Goal: Task Accomplishment & Management: Complete application form

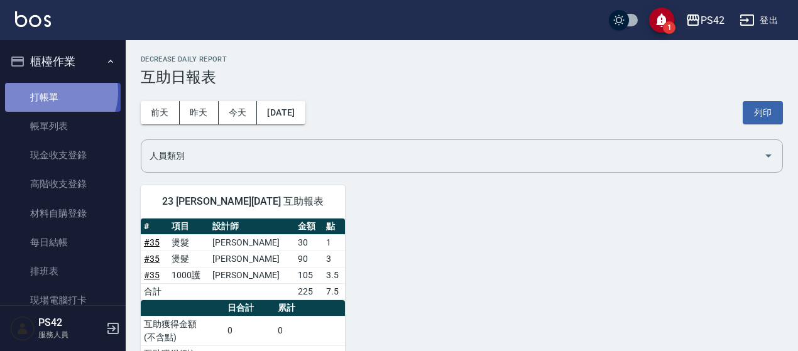
click at [55, 92] on link "打帳單" at bounding box center [63, 97] width 116 height 29
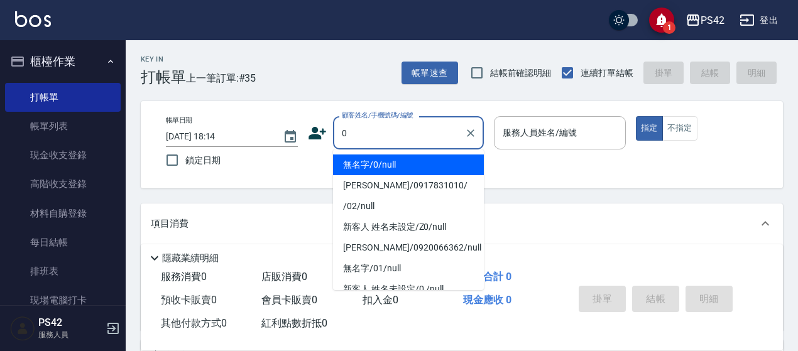
type input "無名字/0/null"
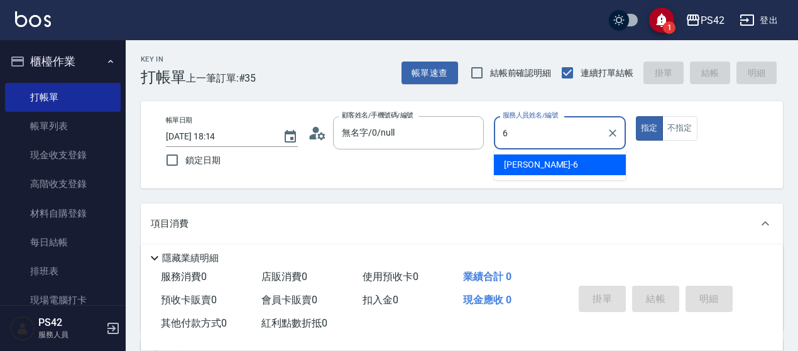
type input "[PERSON_NAME]-6"
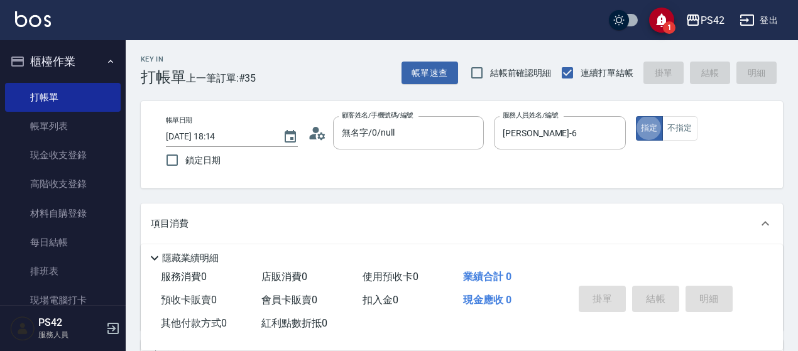
type button "true"
click at [686, 126] on button "不指定" at bounding box center [680, 128] width 35 height 25
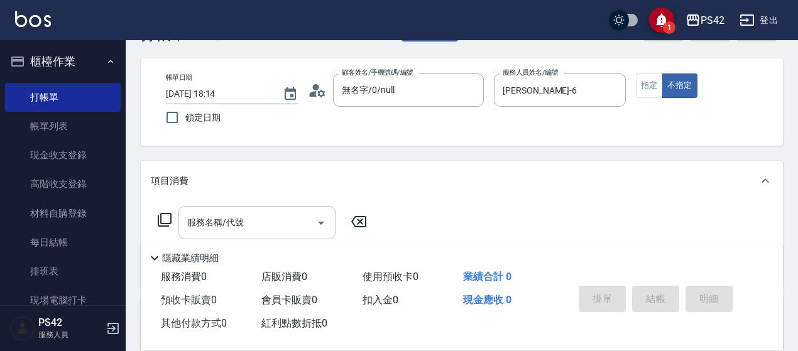
scroll to position [63, 0]
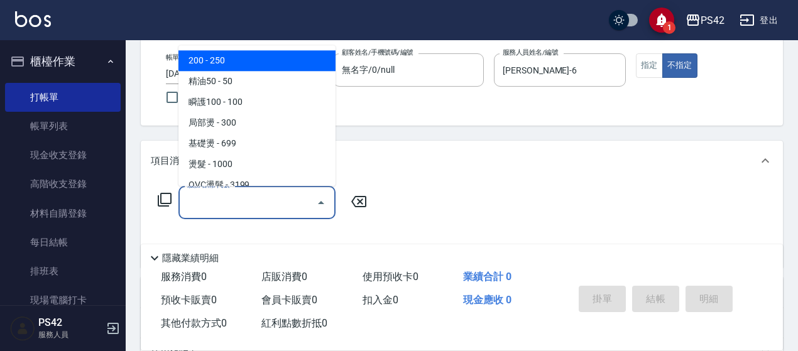
click at [207, 197] on input "服務名稱/代號" at bounding box center [247, 203] width 127 height 22
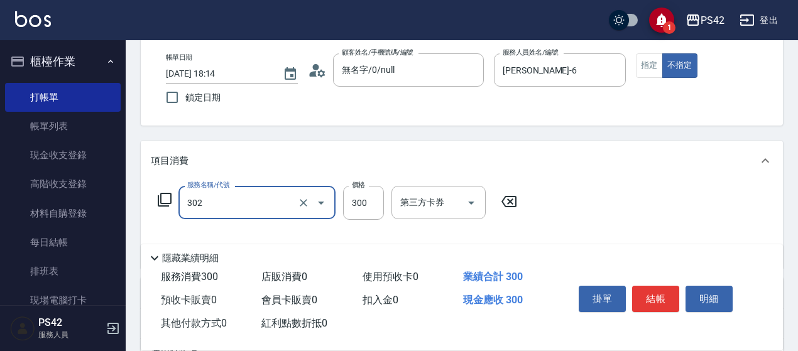
type input "剪髮(302)"
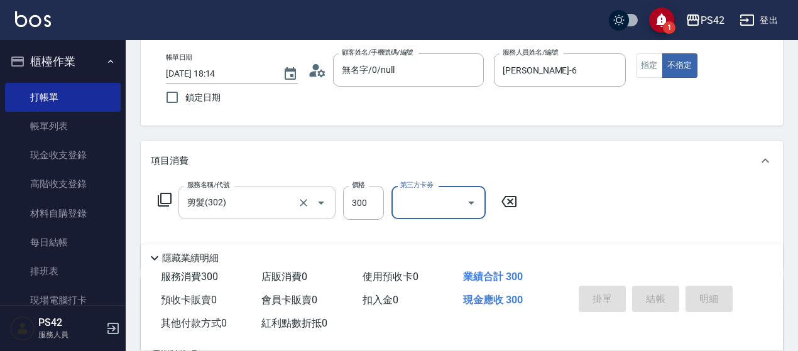
type input "[DATE] 18:15"
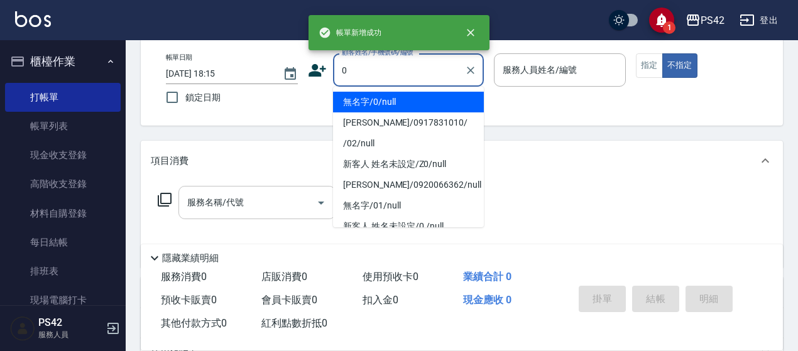
type input "無名字/0/null"
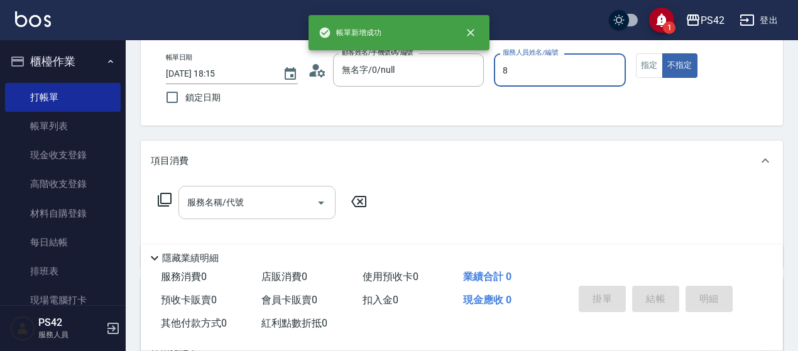
type input "8"
type button "false"
type input "[PERSON_NAME]-8"
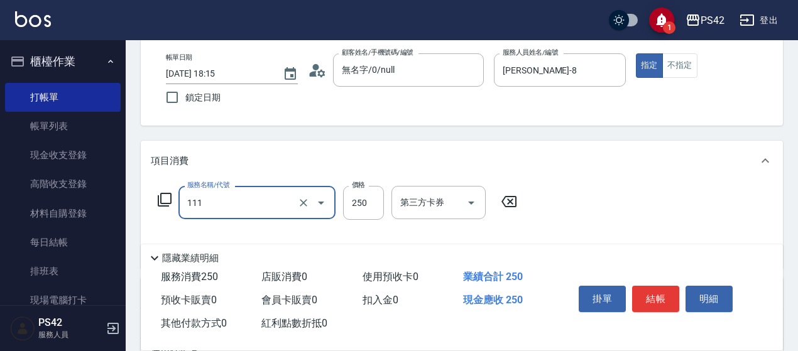
type input "200(111)"
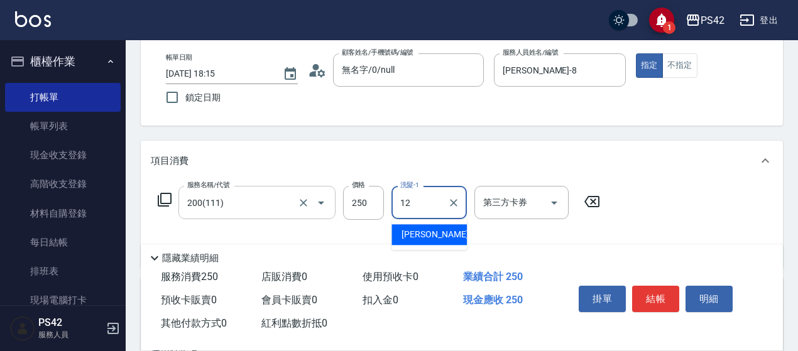
type input "[PERSON_NAME]-12"
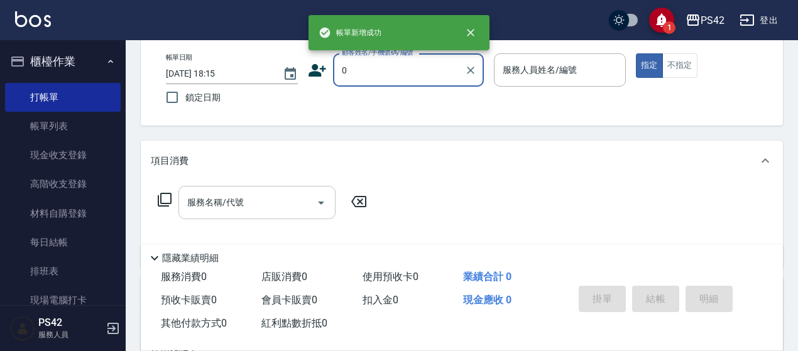
type input "無名字/0/null"
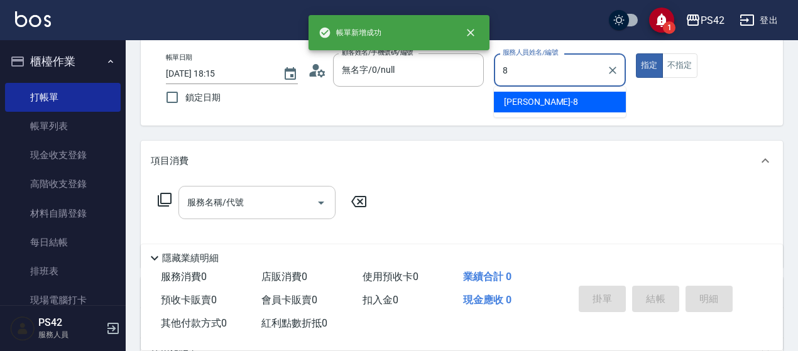
type input "[PERSON_NAME]-8"
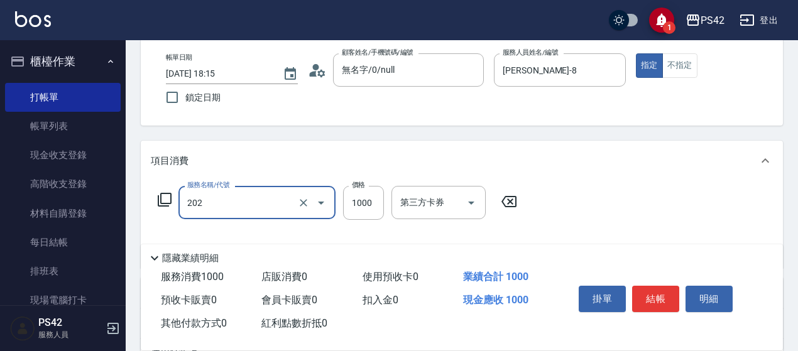
type input "燙髮(202)"
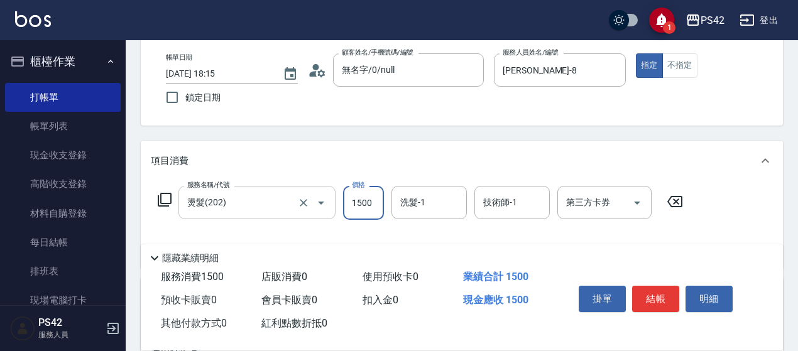
type input "1500"
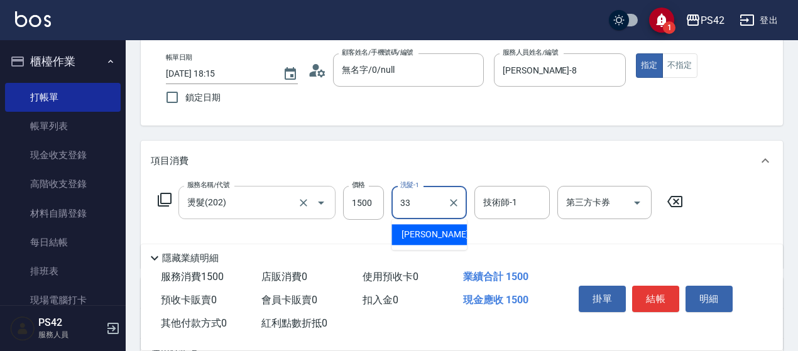
type input "[PERSON_NAME]-33"
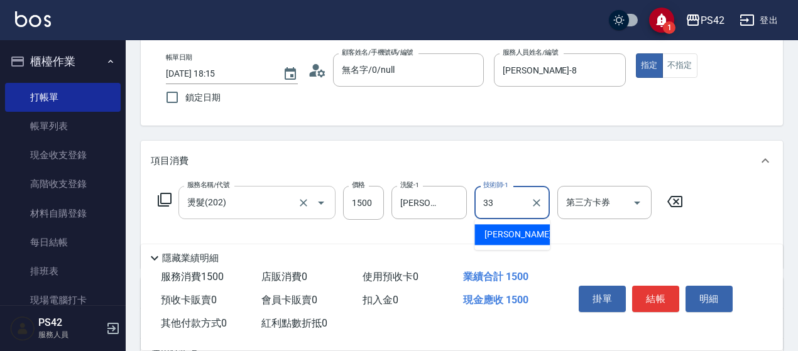
type input "[PERSON_NAME]-33"
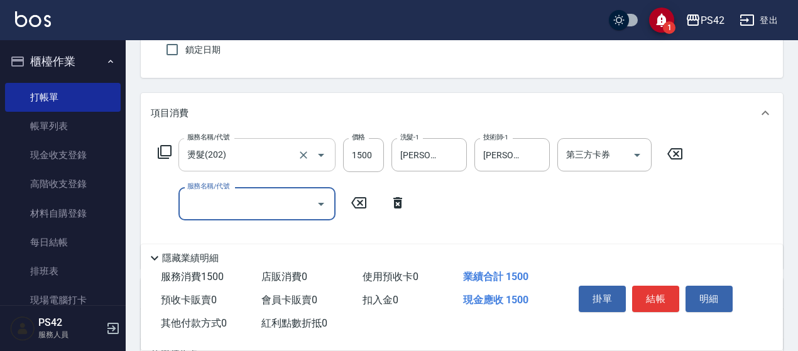
scroll to position [189, 0]
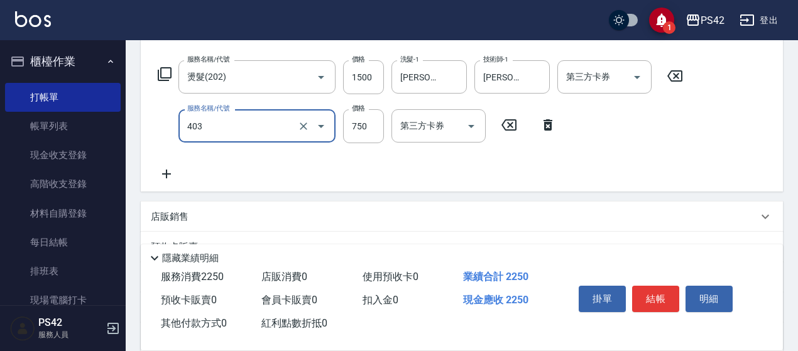
type input "750護(403)"
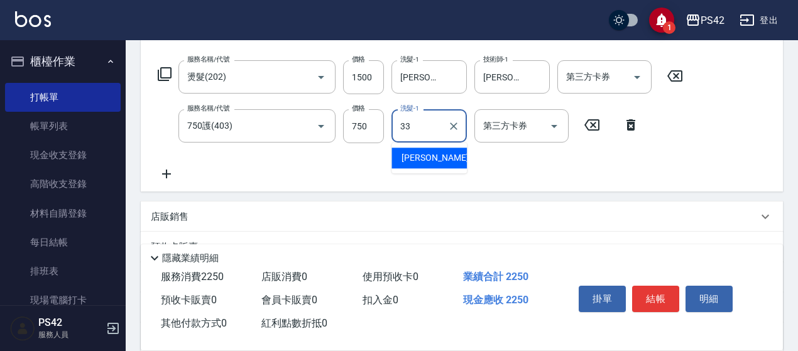
type input "[PERSON_NAME]-33"
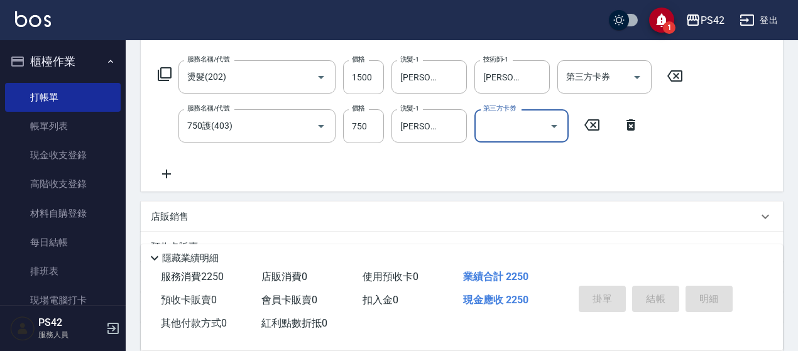
type input "[DATE] 18:16"
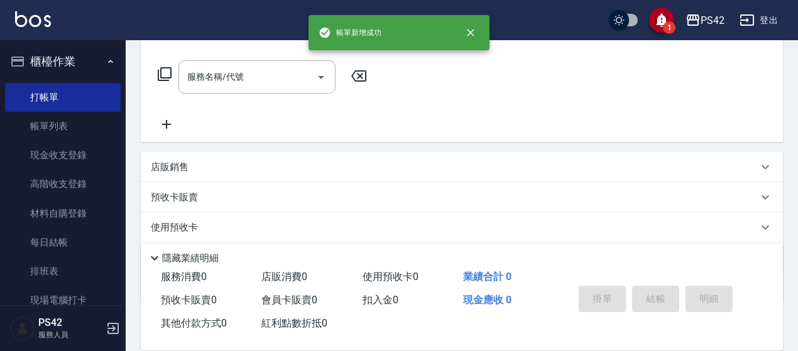
scroll to position [0, 0]
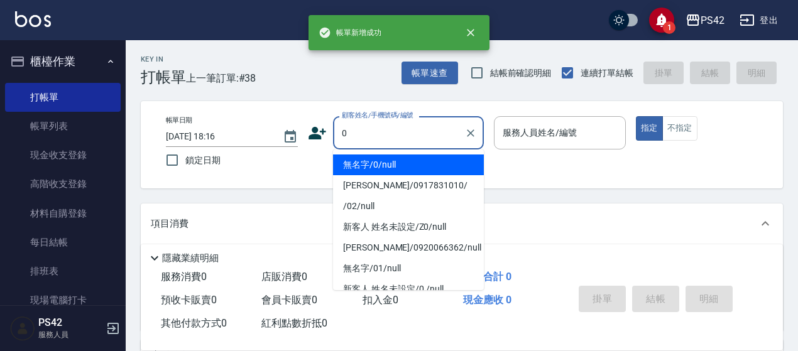
type input "無名字/0/null"
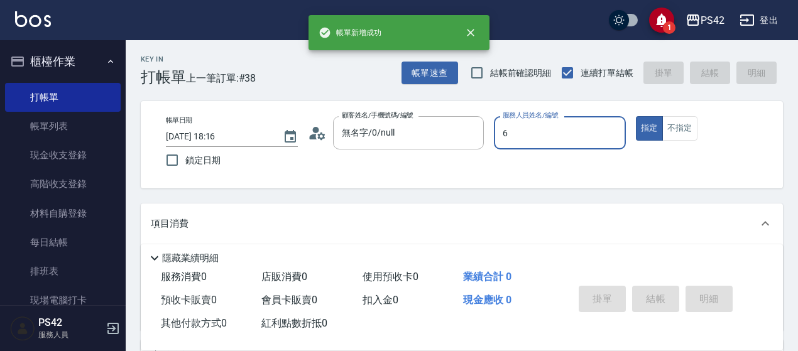
type input "[PERSON_NAME]-6"
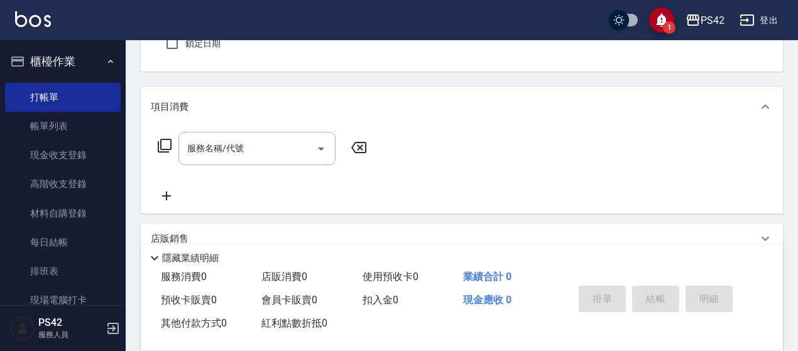
scroll to position [126, 0]
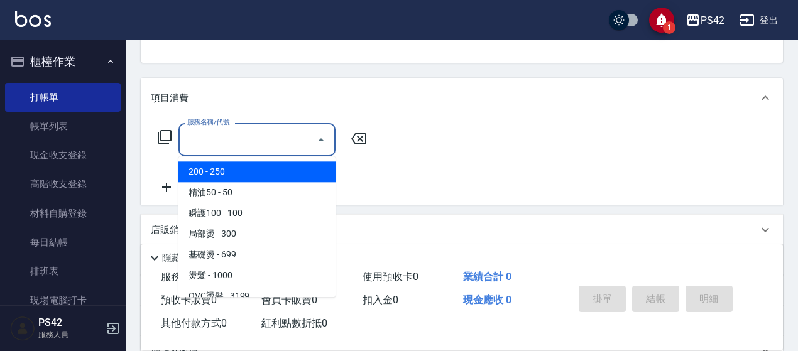
click at [275, 141] on input "服務名稱/代號" at bounding box center [247, 140] width 127 height 22
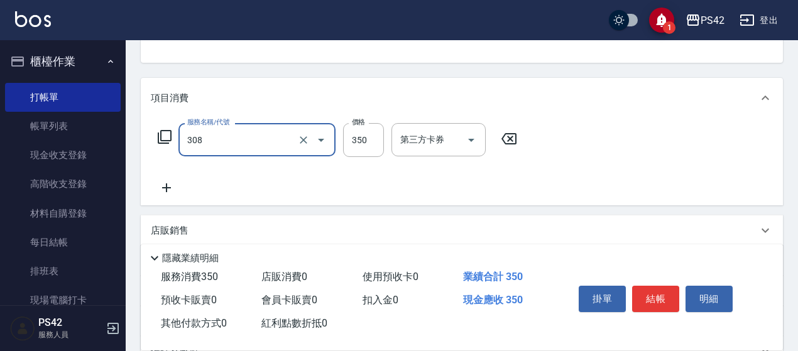
type input "洗+剪(308)"
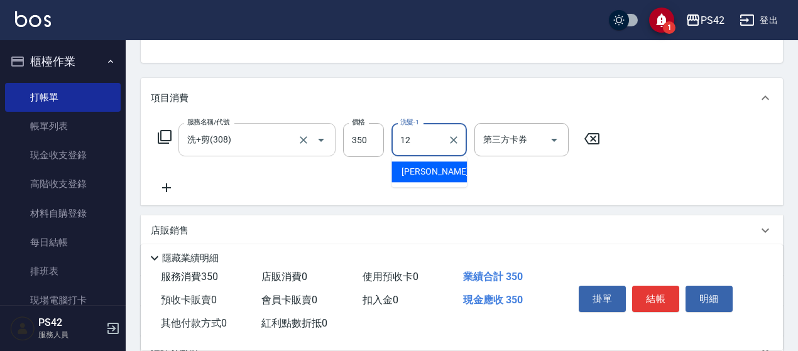
type input "[PERSON_NAME]-12"
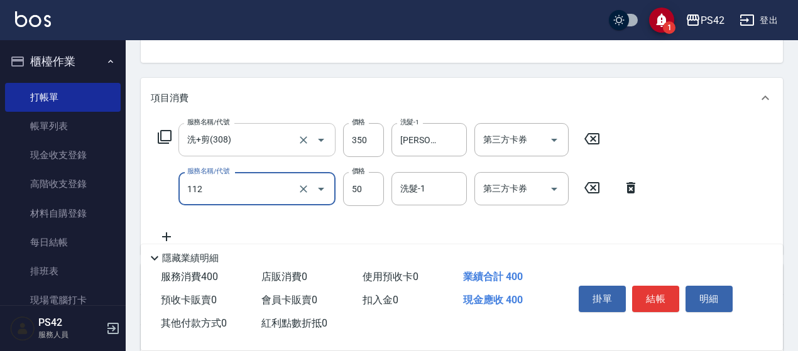
type input "精油50(112)"
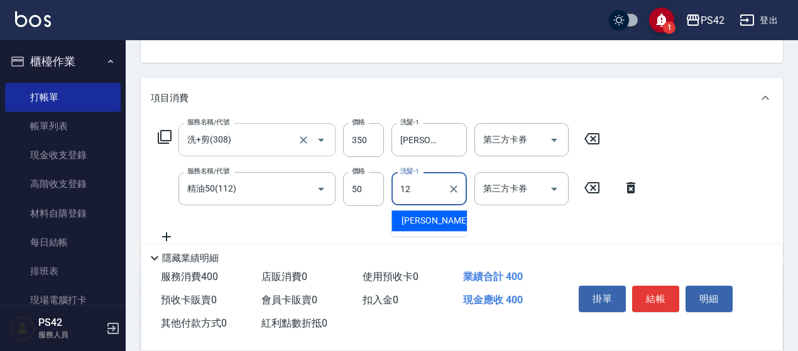
type input "[PERSON_NAME]-12"
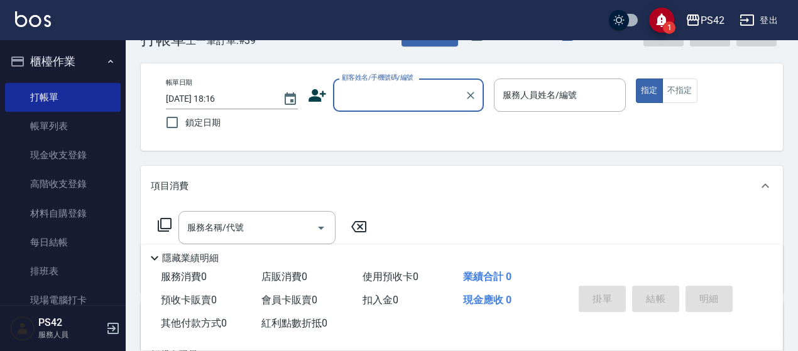
scroll to position [0, 0]
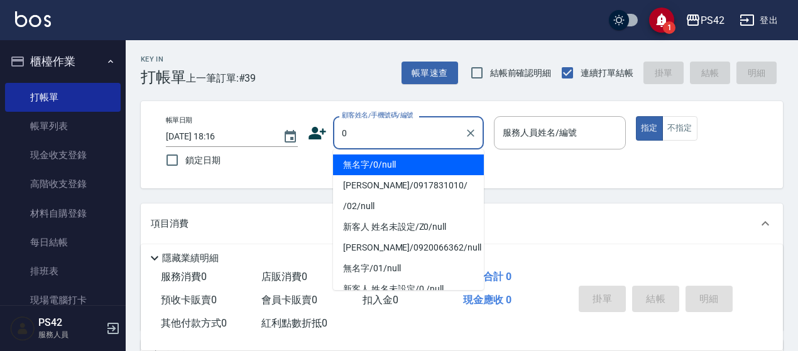
type input "無名字/0/null"
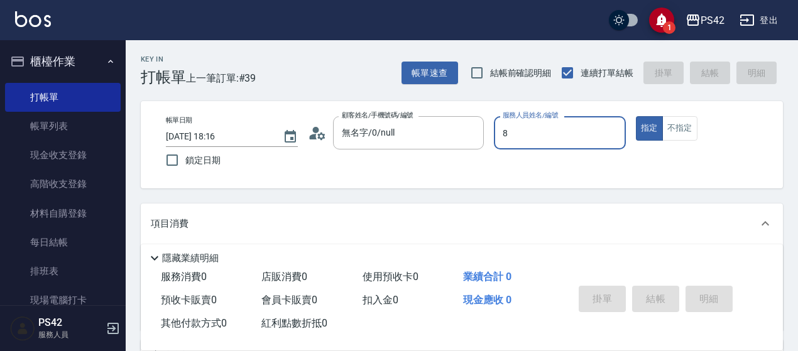
type input "[PERSON_NAME]-8"
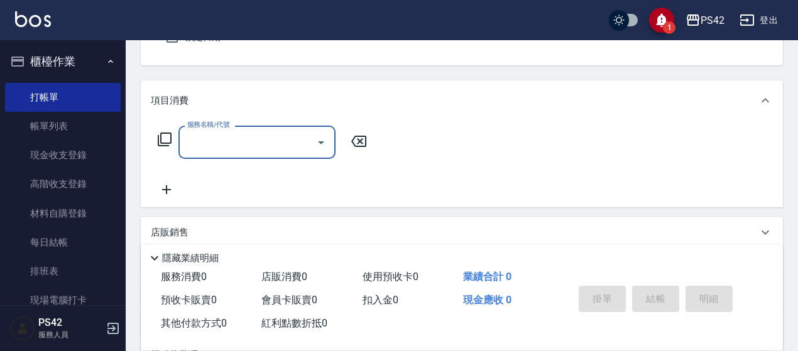
scroll to position [126, 0]
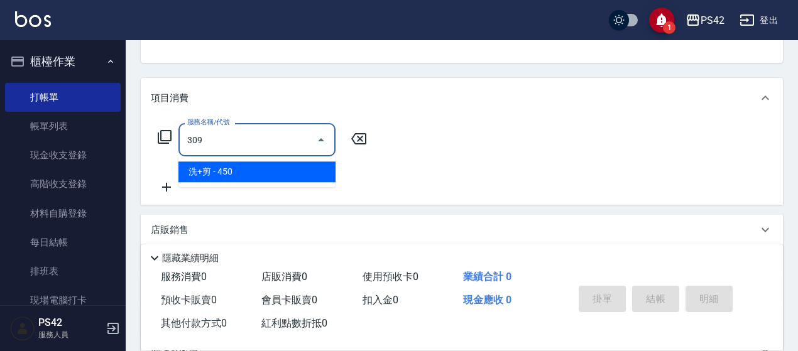
type input "洗+剪(309)"
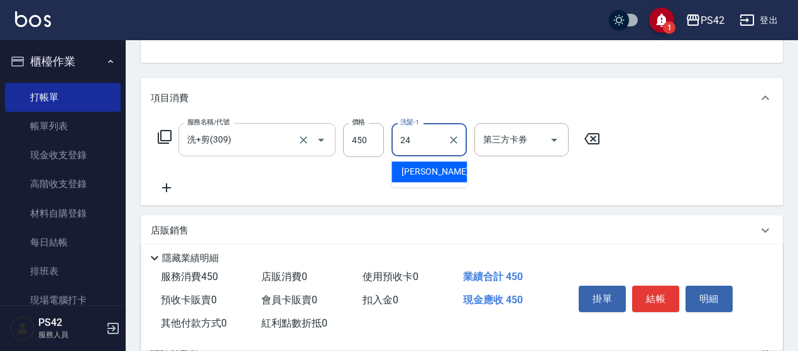
type input "[PERSON_NAME]-24"
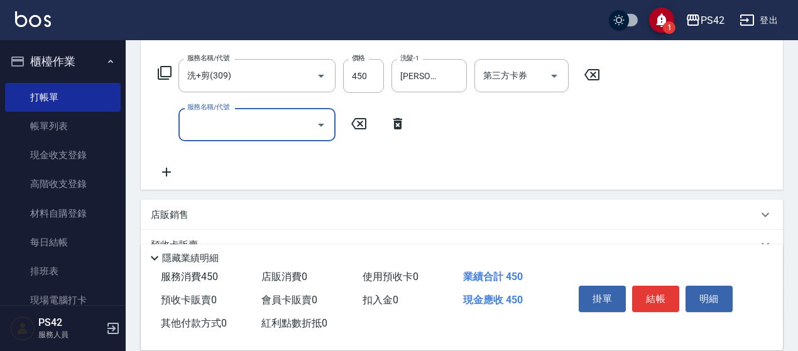
scroll to position [251, 0]
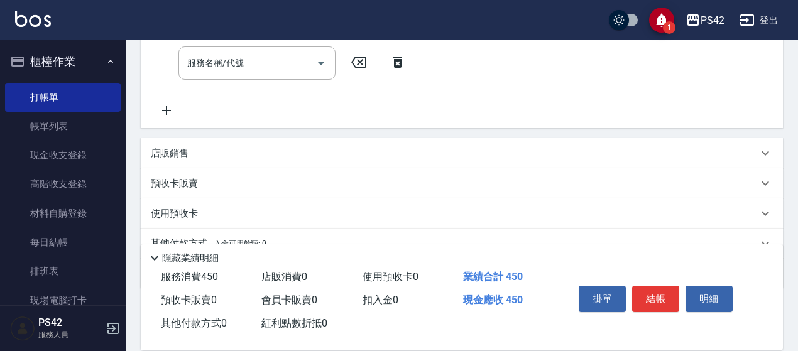
click at [209, 155] on div "店販銷售" at bounding box center [454, 153] width 607 height 13
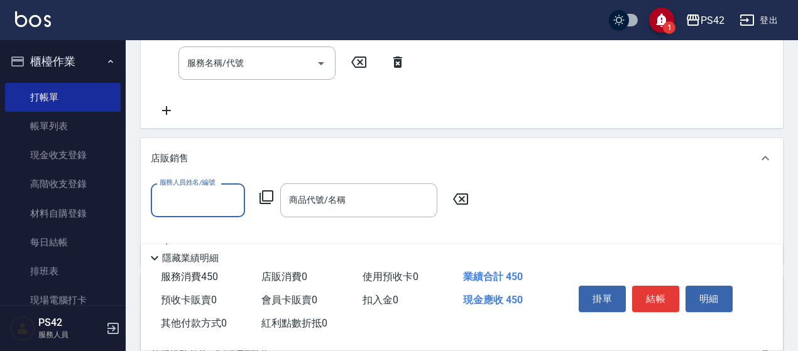
scroll to position [0, 0]
type input "[PERSON_NAME]-8"
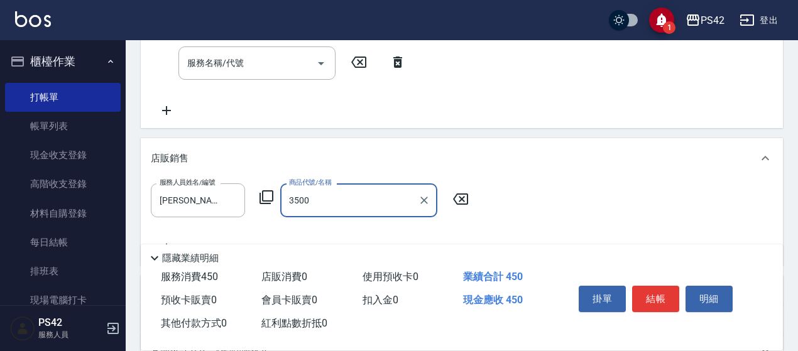
type input "undefined"
click at [427, 203] on icon "Clear" at bounding box center [425, 201] width 8 height 8
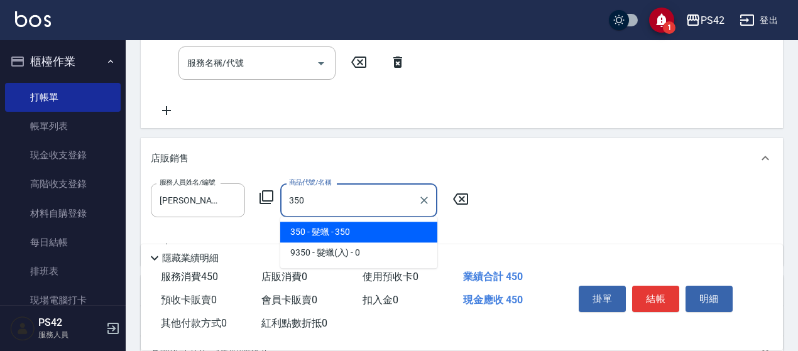
type input "髮蠟"
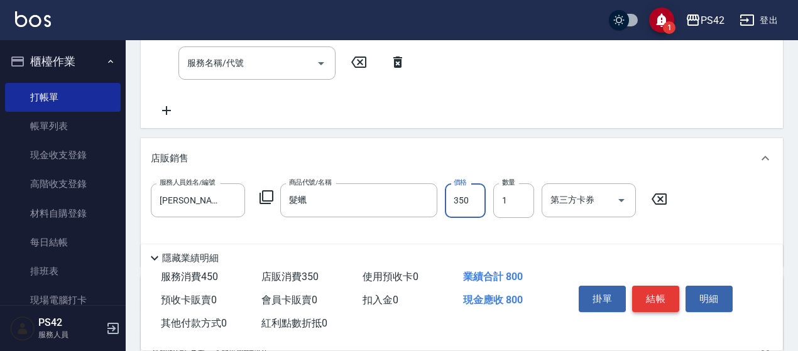
click at [664, 300] on button "結帳" at bounding box center [655, 299] width 47 height 26
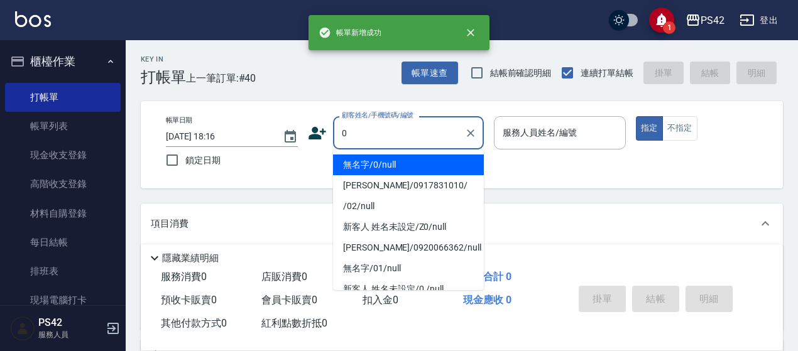
type input "無名字/0/null"
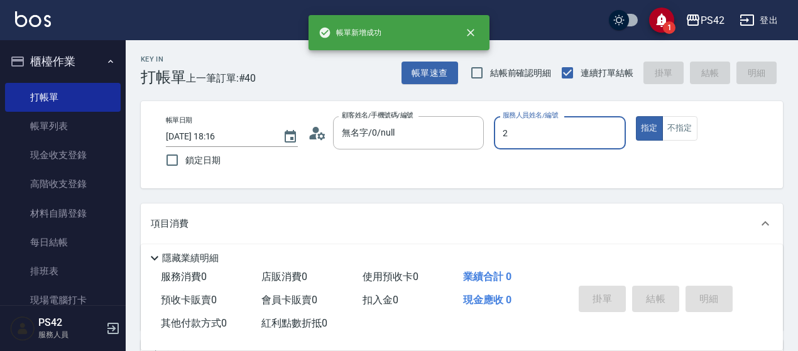
type input "[PERSON_NAME]-2"
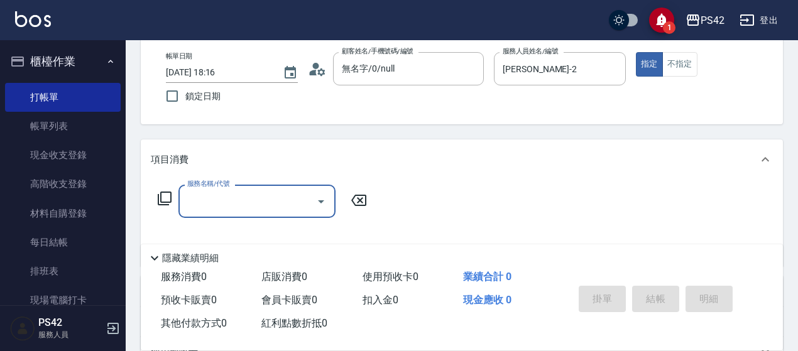
scroll to position [126, 0]
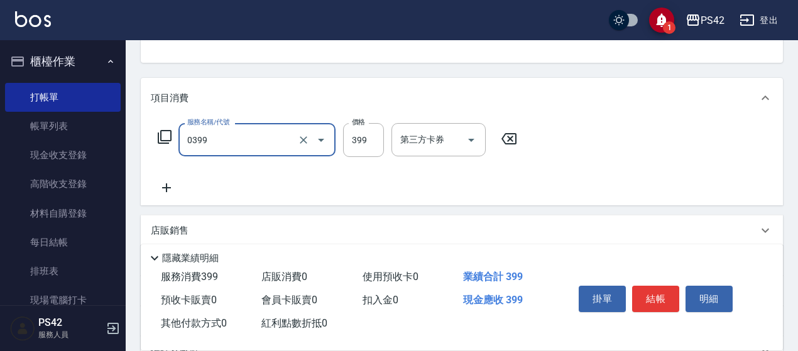
type input "海鹽399(0399)"
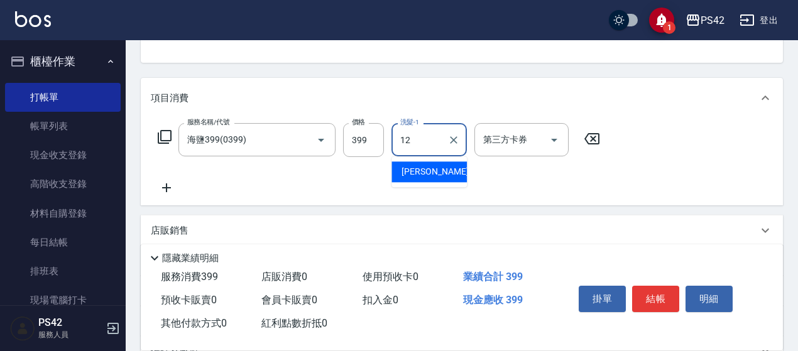
type input "[PERSON_NAME]-12"
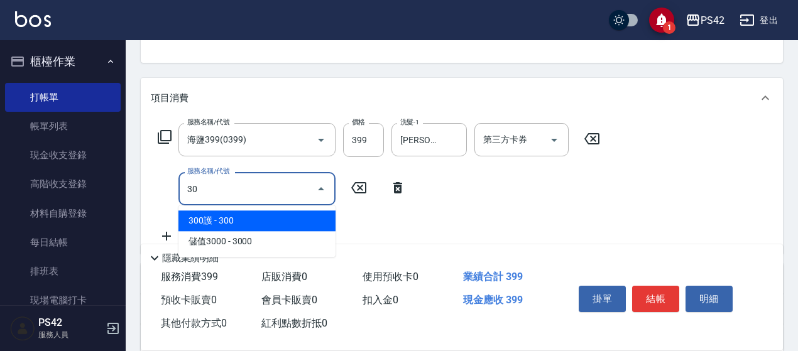
type input "302"
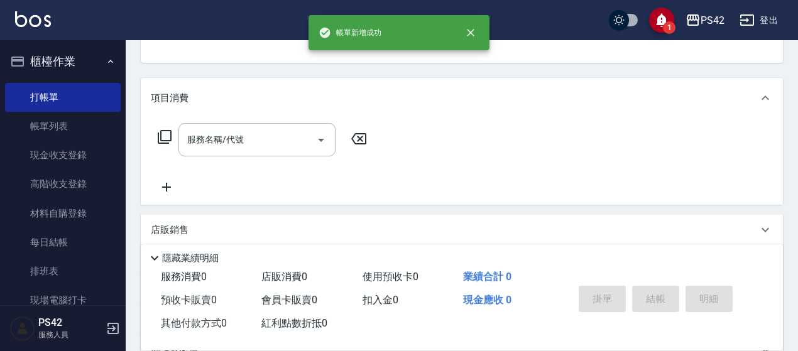
scroll to position [122, 0]
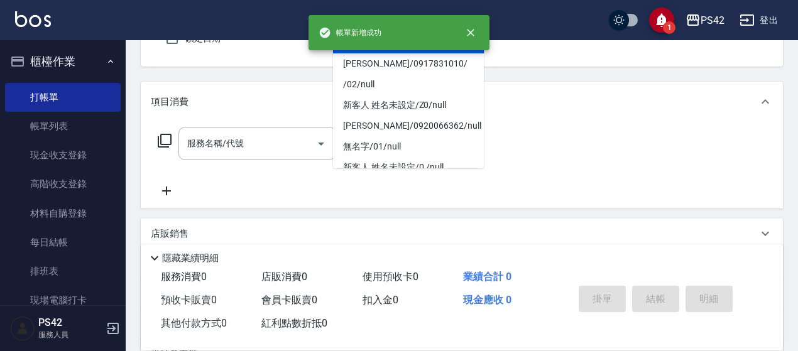
type input "無名字/0/null"
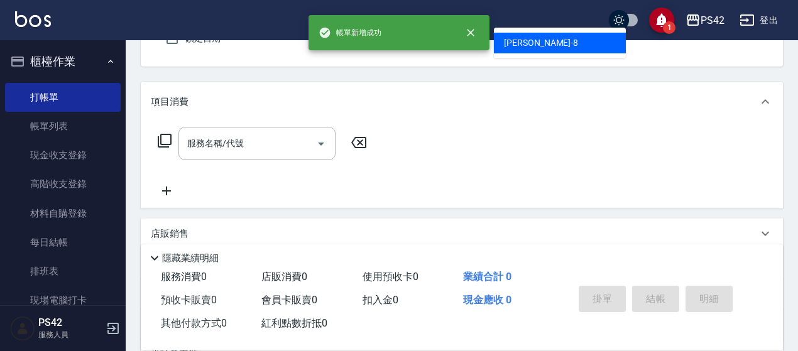
type input "[PERSON_NAME]-8"
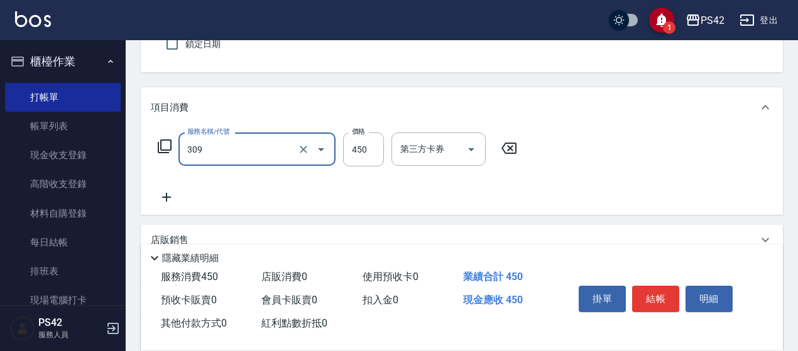
type input "洗+剪(309)"
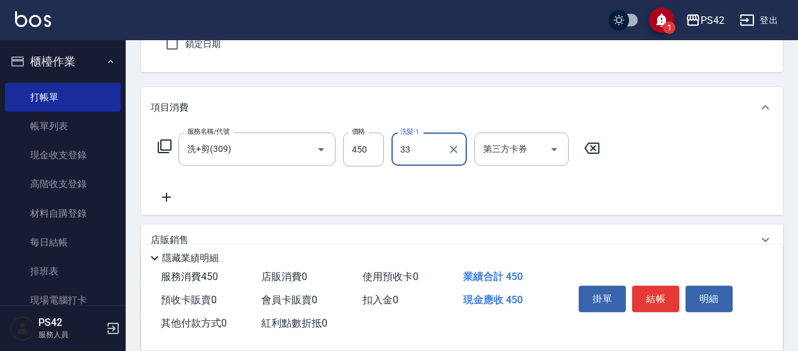
type input "[PERSON_NAME]-33"
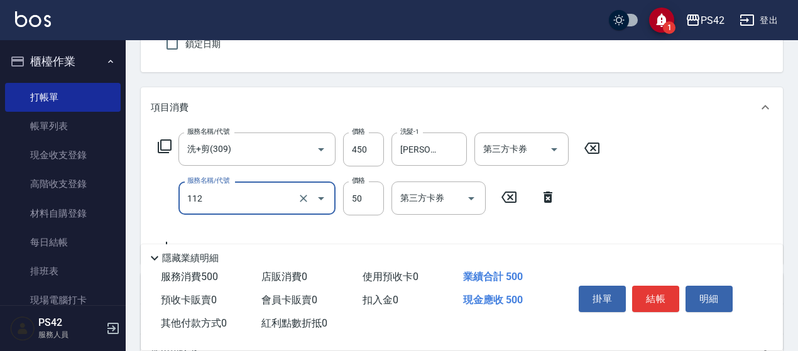
type input "精油50(112)"
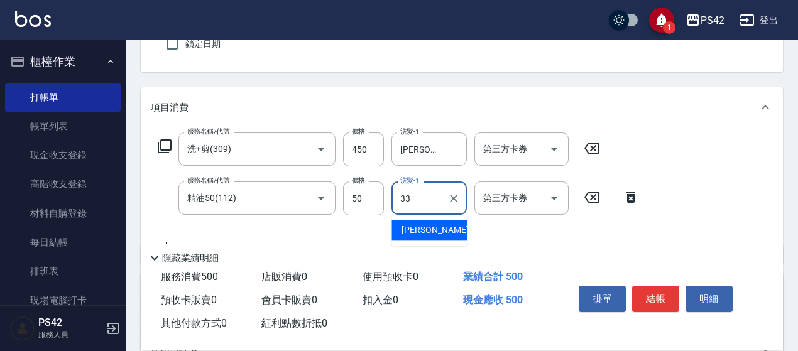
type input "[PERSON_NAME]-33"
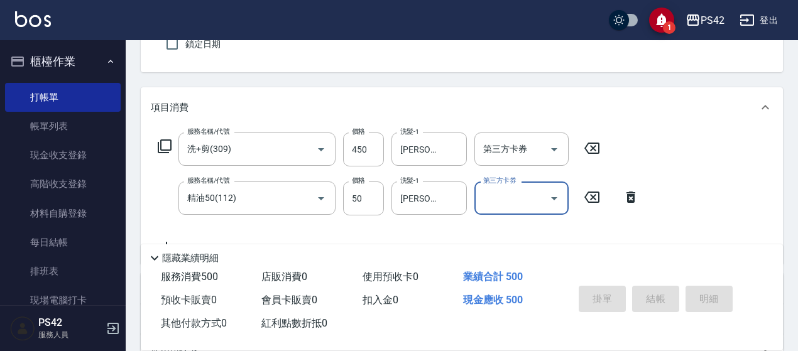
type input "[DATE] 18:17"
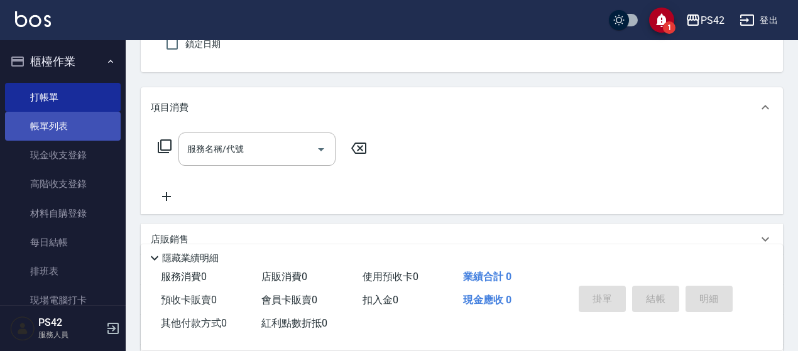
scroll to position [0, 0]
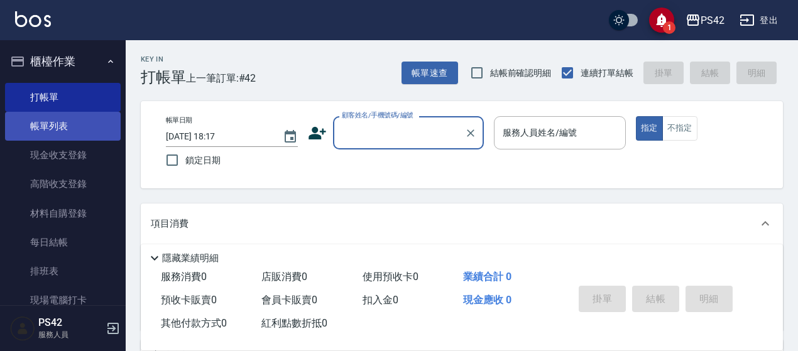
click at [78, 118] on link "帳單列表" at bounding box center [63, 126] width 116 height 29
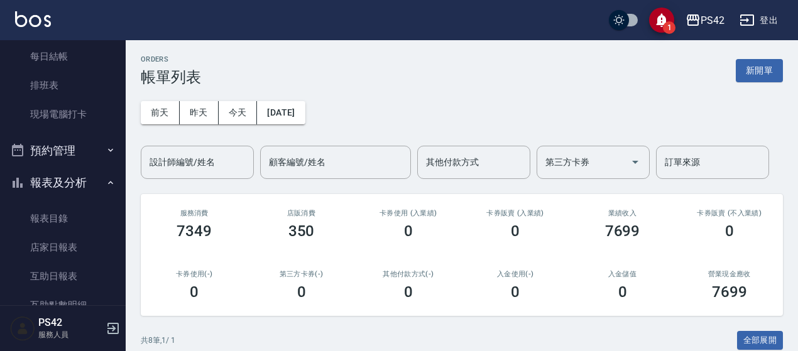
scroll to position [251, 0]
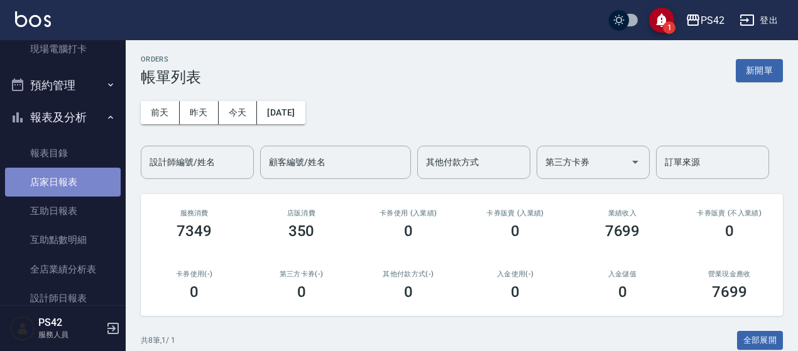
click at [80, 187] on link "店家日報表" at bounding box center [63, 182] width 116 height 29
